Goal: Task Accomplishment & Management: Manage account settings

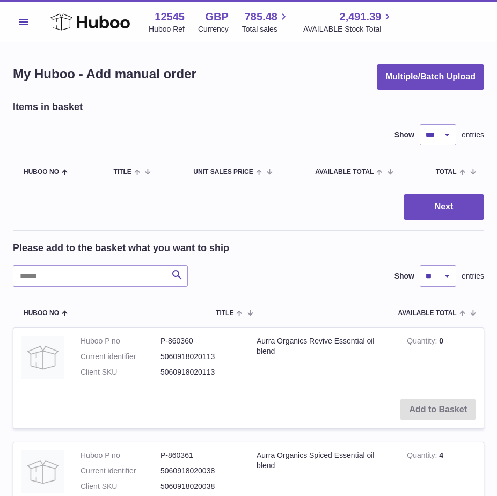
select select "***"
click at [26, 24] on span "Menu" at bounding box center [24, 22] width 10 height 6
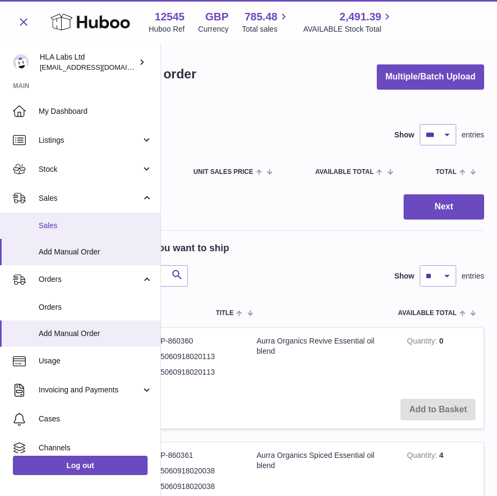
click at [50, 223] on span "Sales" at bounding box center [96, 226] width 114 height 10
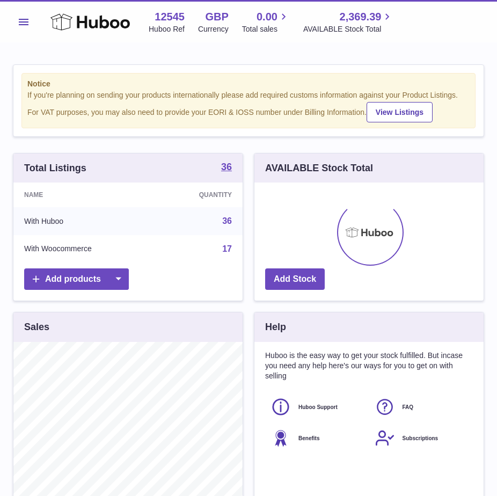
scroll to position [167, 229]
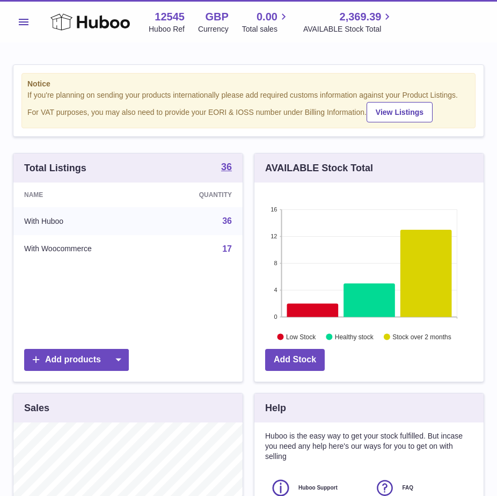
click at [26, 24] on span "Menu" at bounding box center [24, 22] width 10 height 6
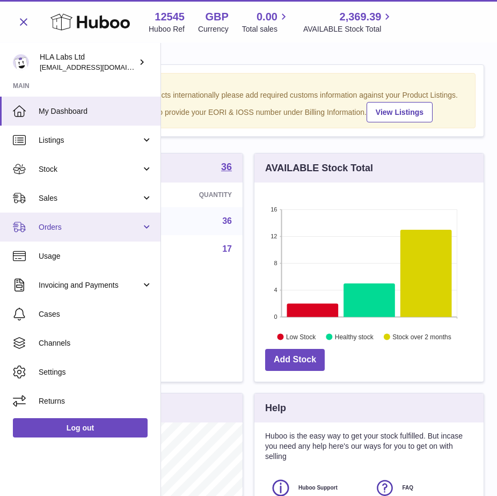
click at [62, 224] on span "Orders" at bounding box center [90, 227] width 102 height 10
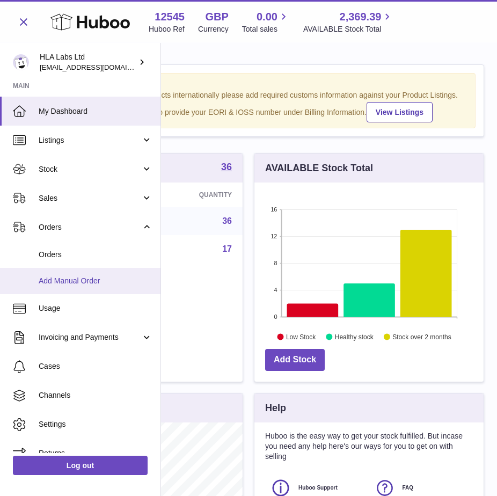
click at [49, 280] on span "Add Manual Order" at bounding box center [96, 281] width 114 height 10
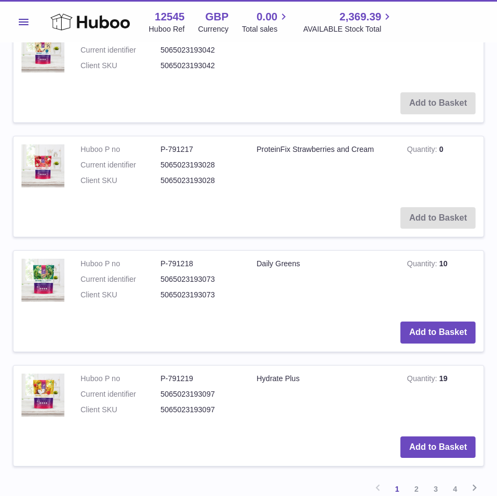
scroll to position [1019, 0]
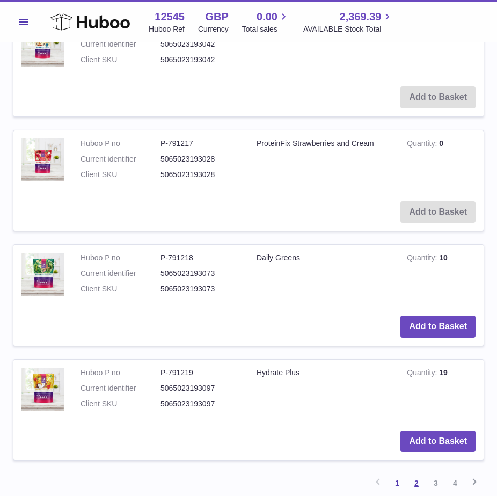
click at [417, 473] on link "2" at bounding box center [416, 482] width 19 height 19
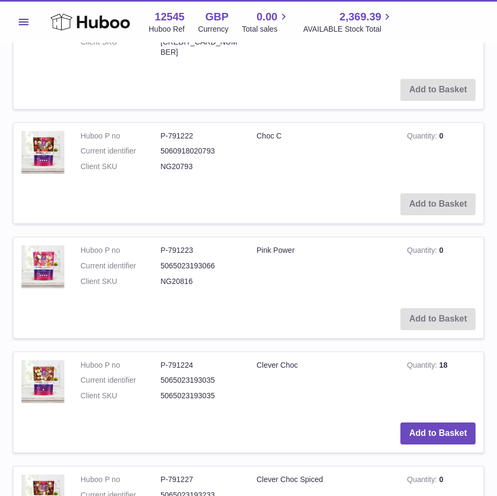
scroll to position [472, 0]
